Goal: Information Seeking & Learning: Learn about a topic

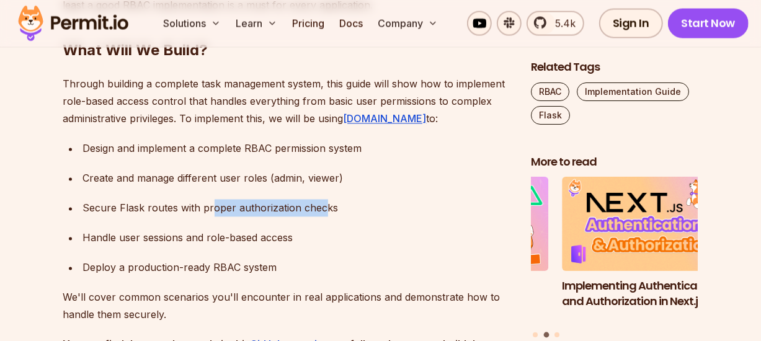
drag, startPoint x: 213, startPoint y: 187, endPoint x: 323, endPoint y: 189, distance: 110.4
click at [323, 200] on div "Secure Flask routes with proper authorization checks" at bounding box center [297, 208] width 428 height 17
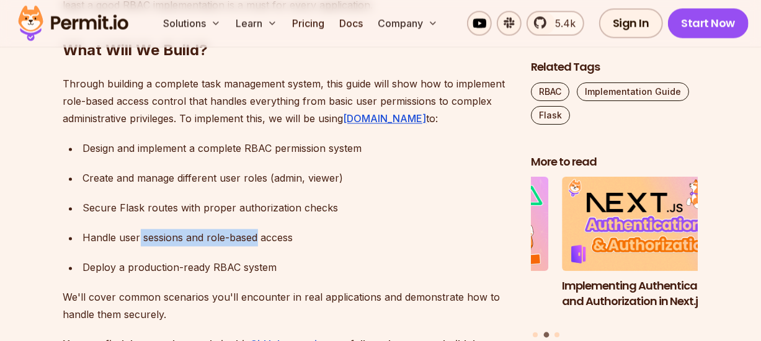
drag, startPoint x: 138, startPoint y: 215, endPoint x: 286, endPoint y: 212, distance: 148.3
click at [256, 230] on div "Handle user sessions and role-based access" at bounding box center [297, 238] width 428 height 17
click at [336, 230] on div "Handle user sessions and role-based access" at bounding box center [297, 238] width 428 height 17
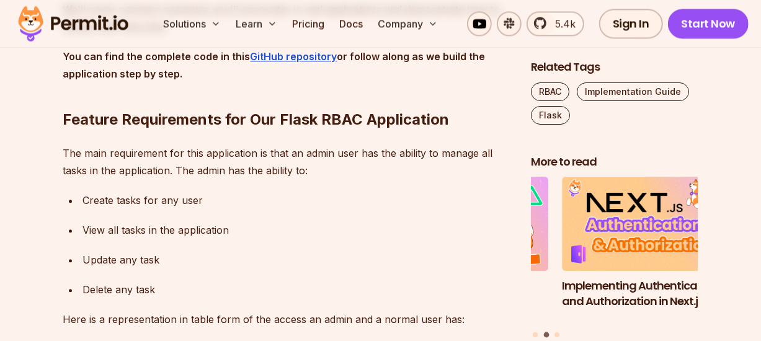
scroll to position [1675, 0]
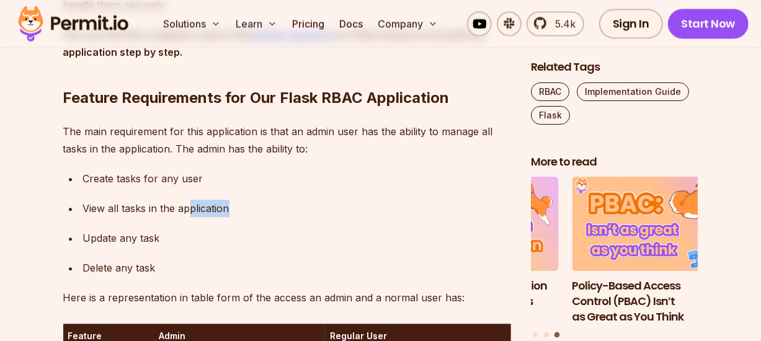
drag, startPoint x: 192, startPoint y: 188, endPoint x: 229, endPoint y: 185, distance: 37.4
click at [229, 200] on div "View all tasks in the application" at bounding box center [297, 208] width 428 height 17
drag, startPoint x: 119, startPoint y: 247, endPoint x: 184, endPoint y: 247, distance: 64.5
click at [184, 259] on div "Delete any task" at bounding box center [297, 267] width 428 height 17
click at [314, 230] on div "Update any task" at bounding box center [297, 238] width 428 height 17
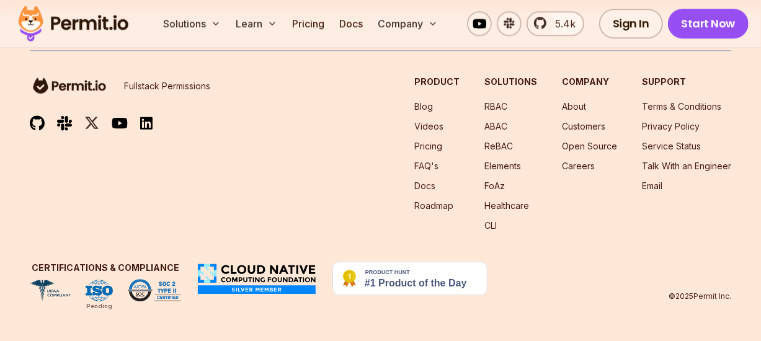
scroll to position [11105, 0]
